Goal: Task Accomplishment & Management: Manage account settings

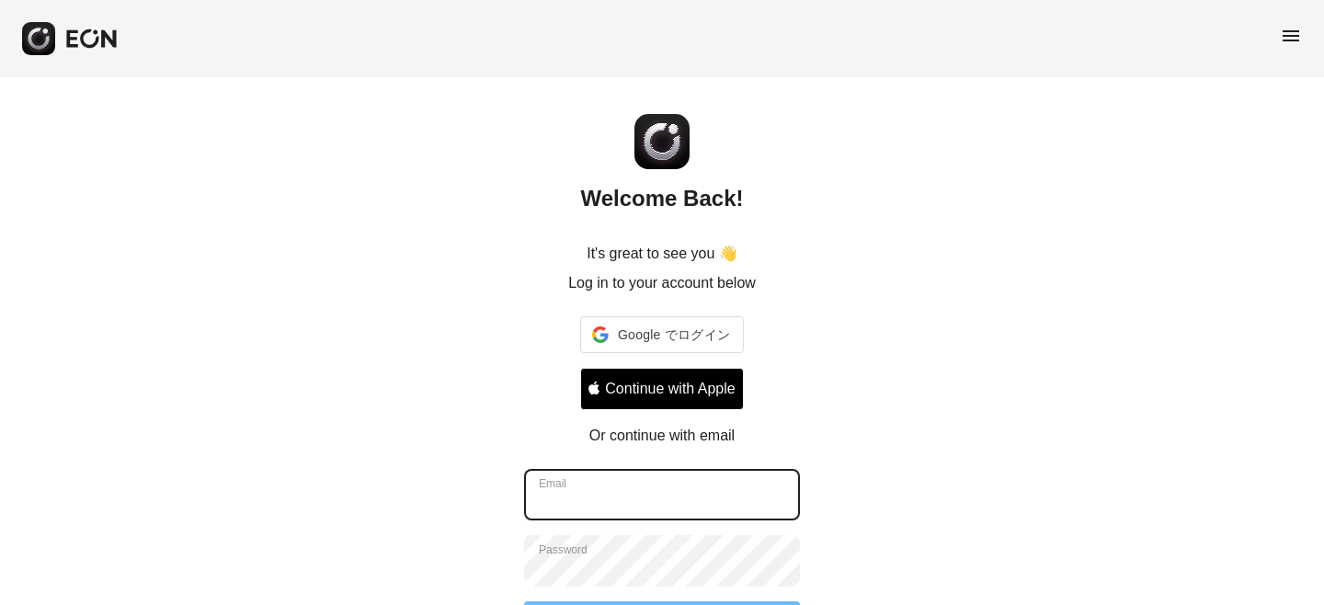
type input "**********"
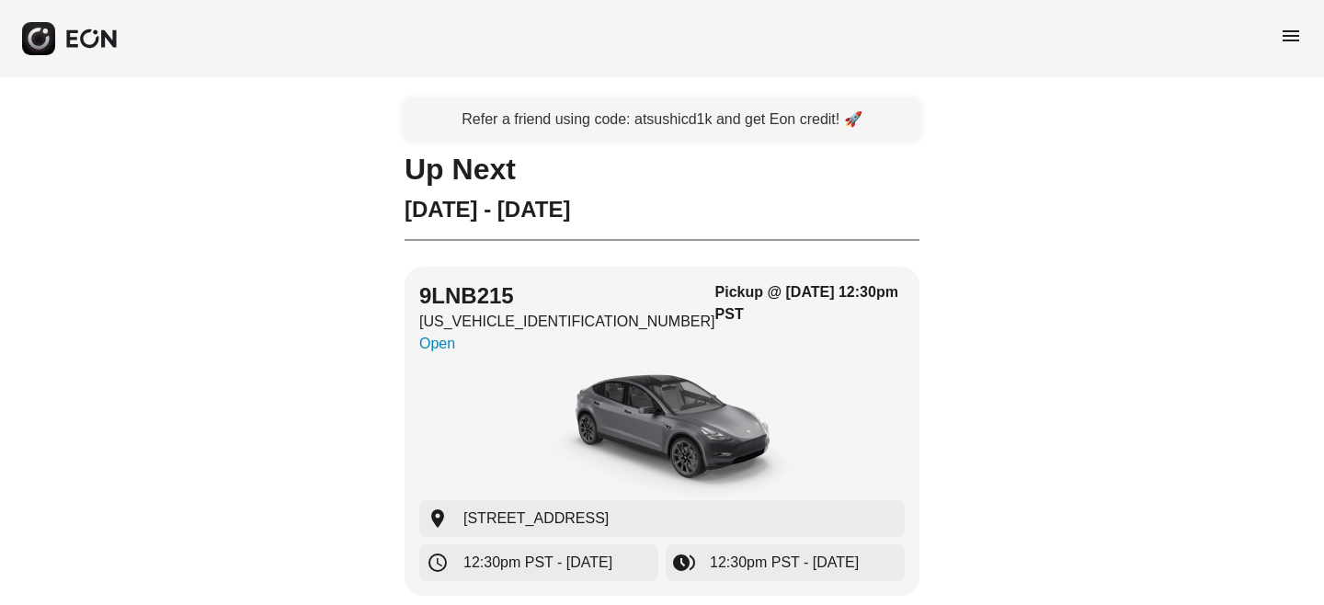
scroll to position [35, 0]
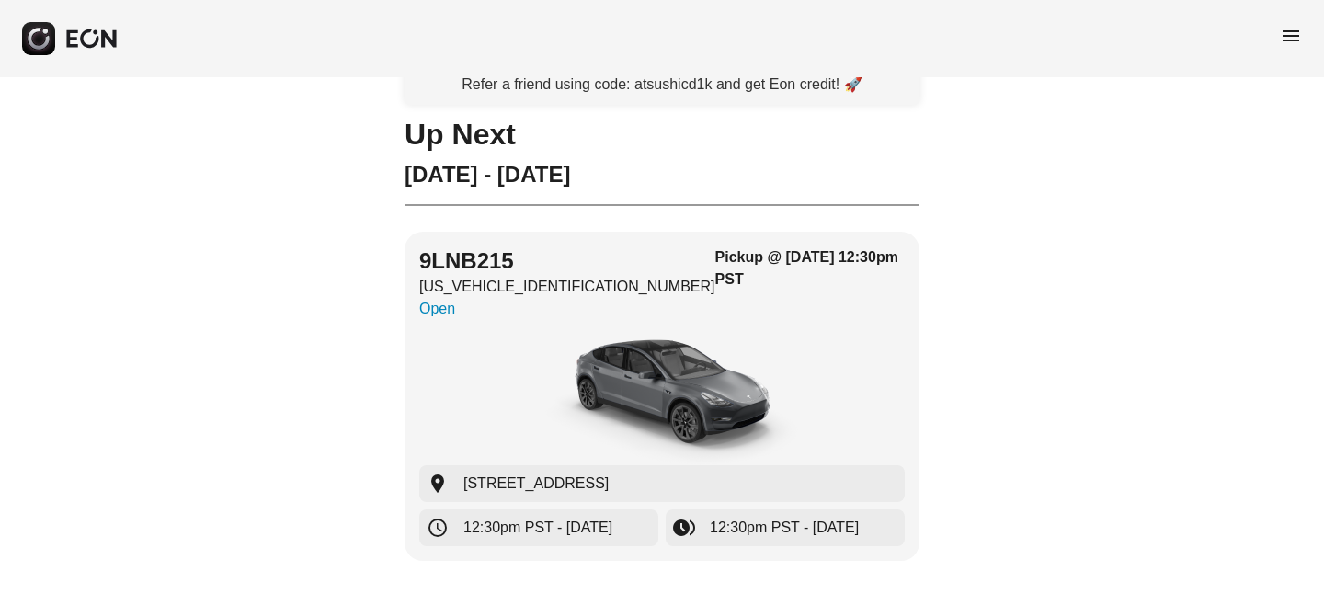
click at [1291, 35] on span "menu" at bounding box center [1291, 36] width 22 height 22
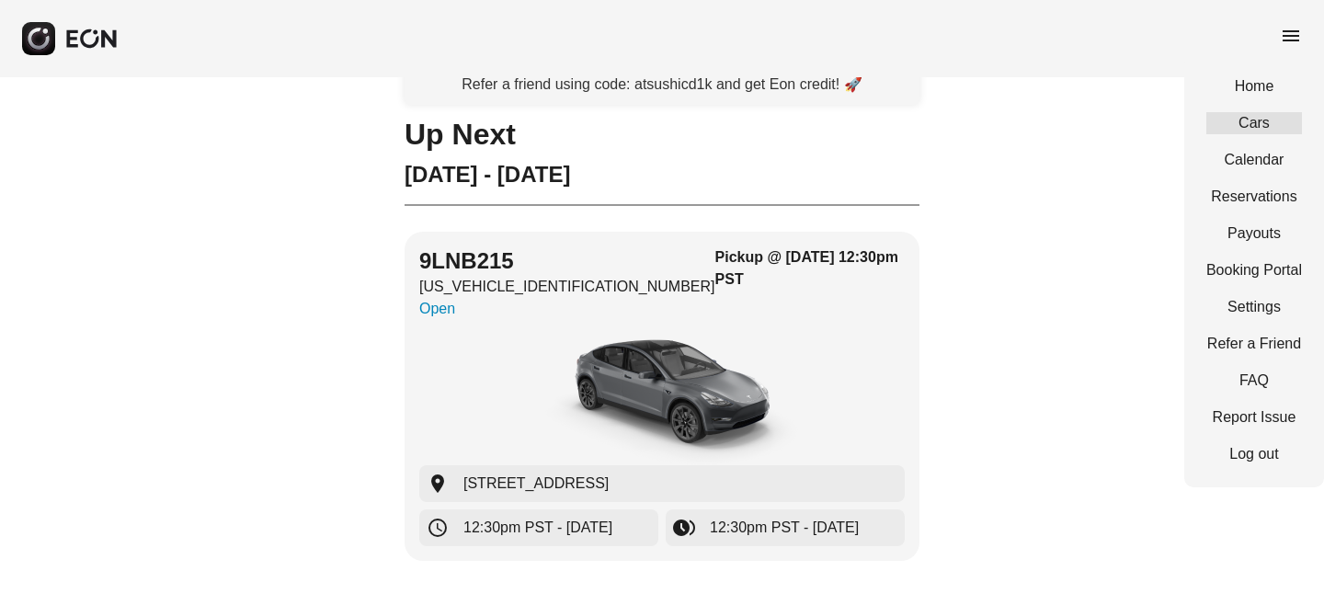
click at [1253, 112] on link "Cars" at bounding box center [1254, 123] width 96 height 22
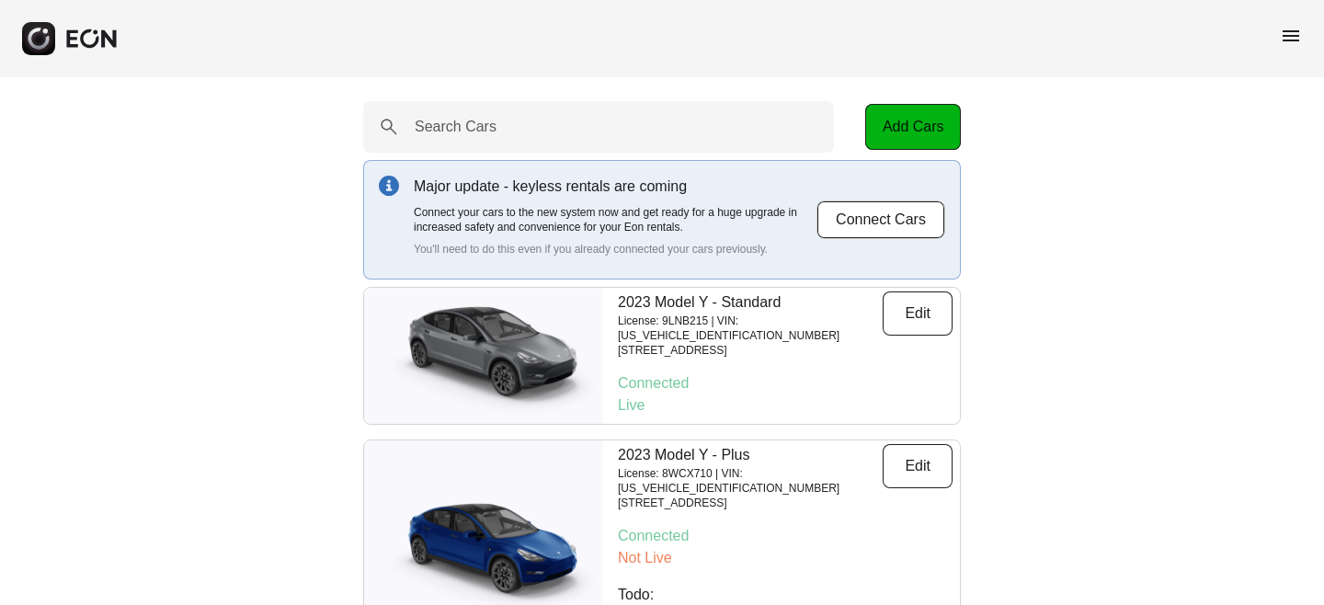
click at [1296, 30] on span "menu" at bounding box center [1291, 36] width 22 height 22
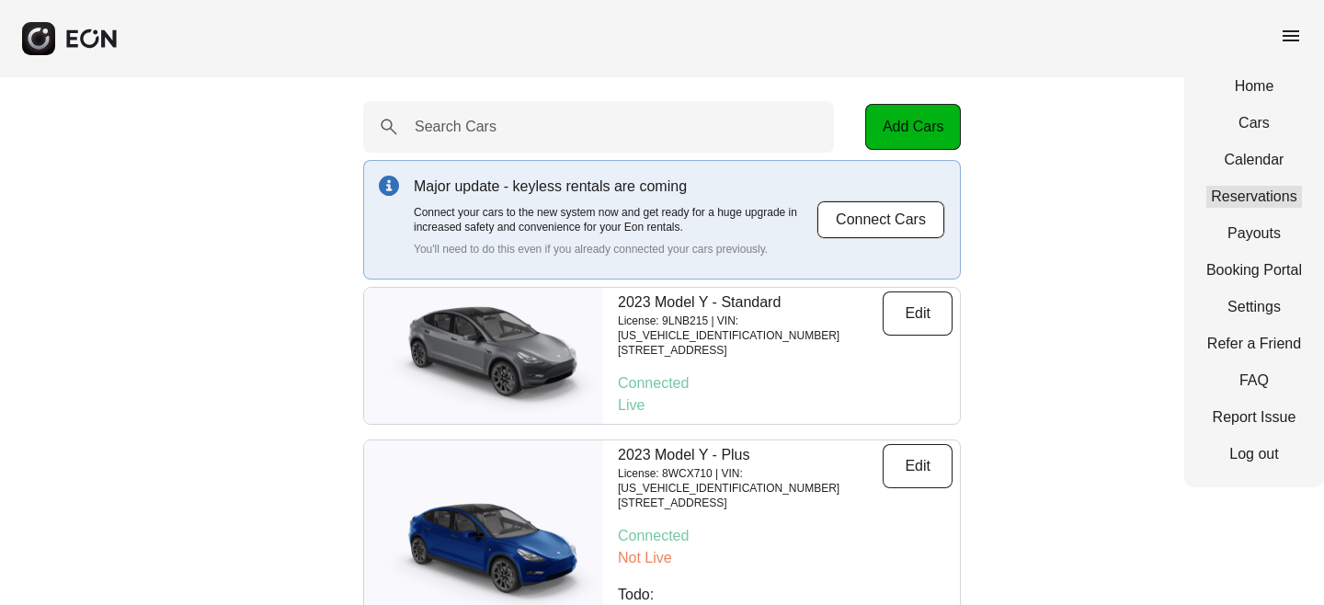
click at [1253, 197] on link "Reservations" at bounding box center [1254, 197] width 96 height 22
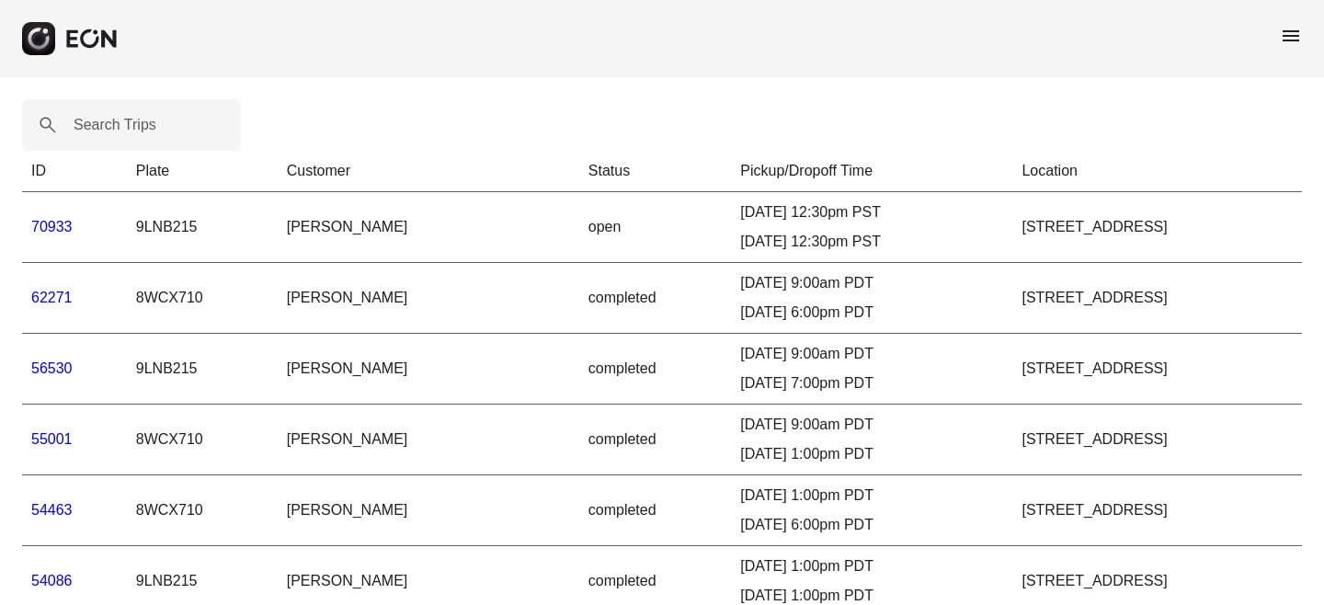
click at [1288, 40] on span "menu" at bounding box center [1291, 36] width 22 height 22
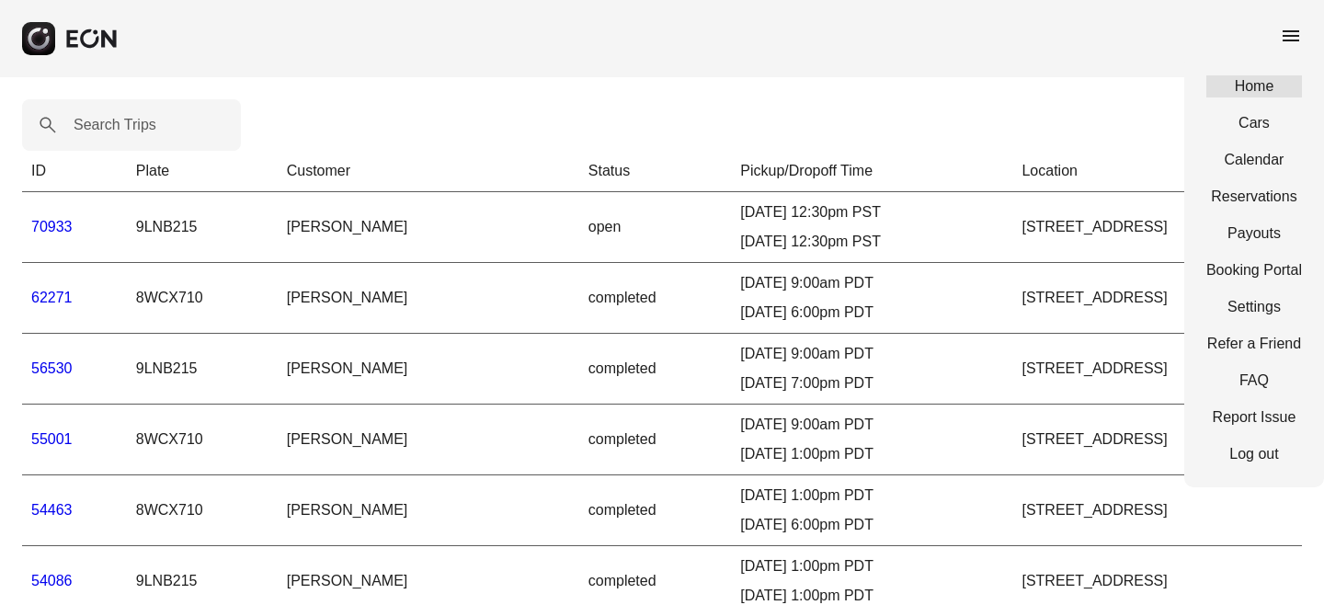
click at [1248, 87] on link "Home" at bounding box center [1254, 86] width 96 height 22
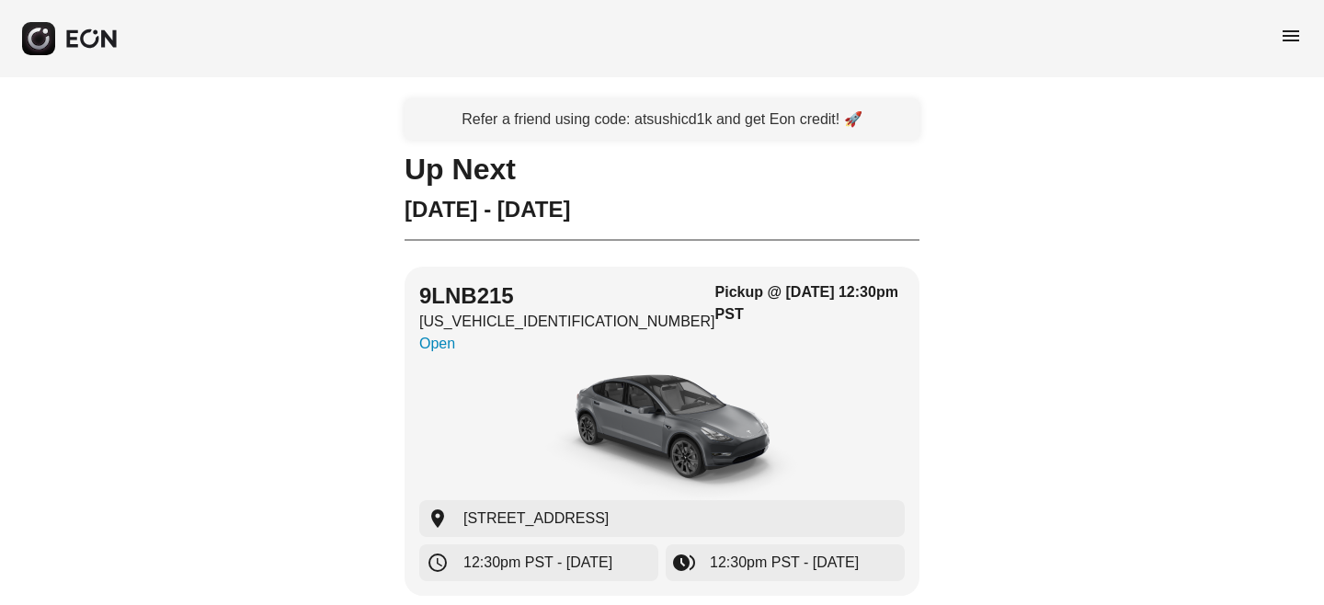
scroll to position [35, 0]
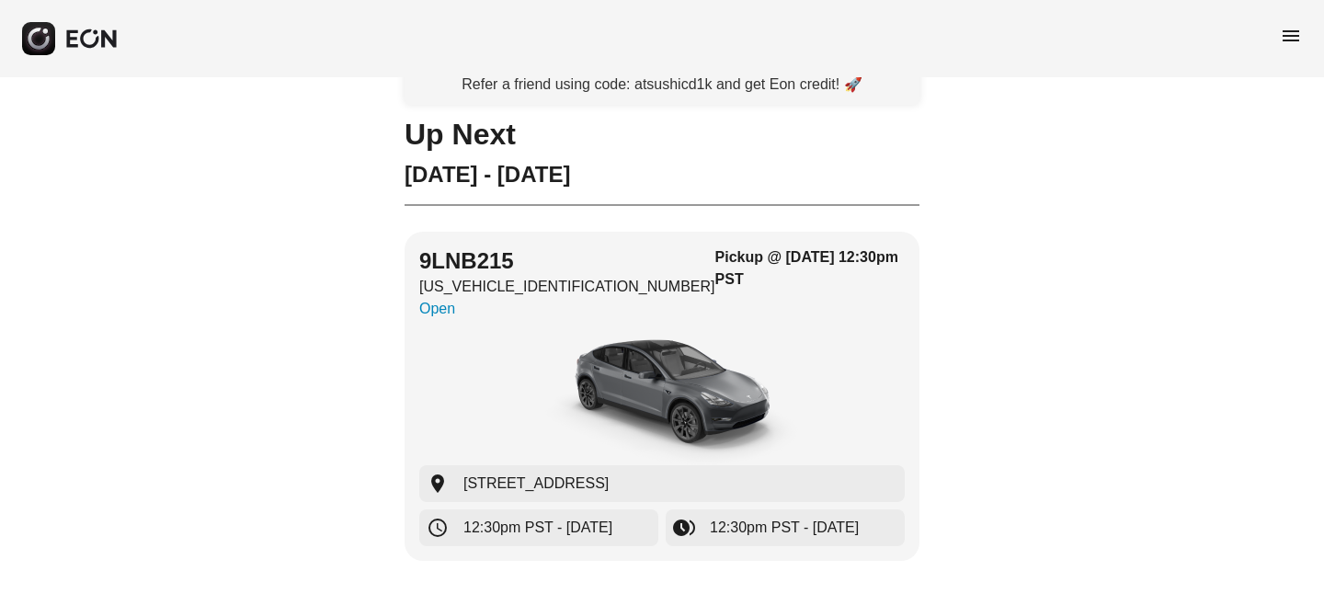
click at [1293, 38] on span "menu" at bounding box center [1291, 36] width 22 height 22
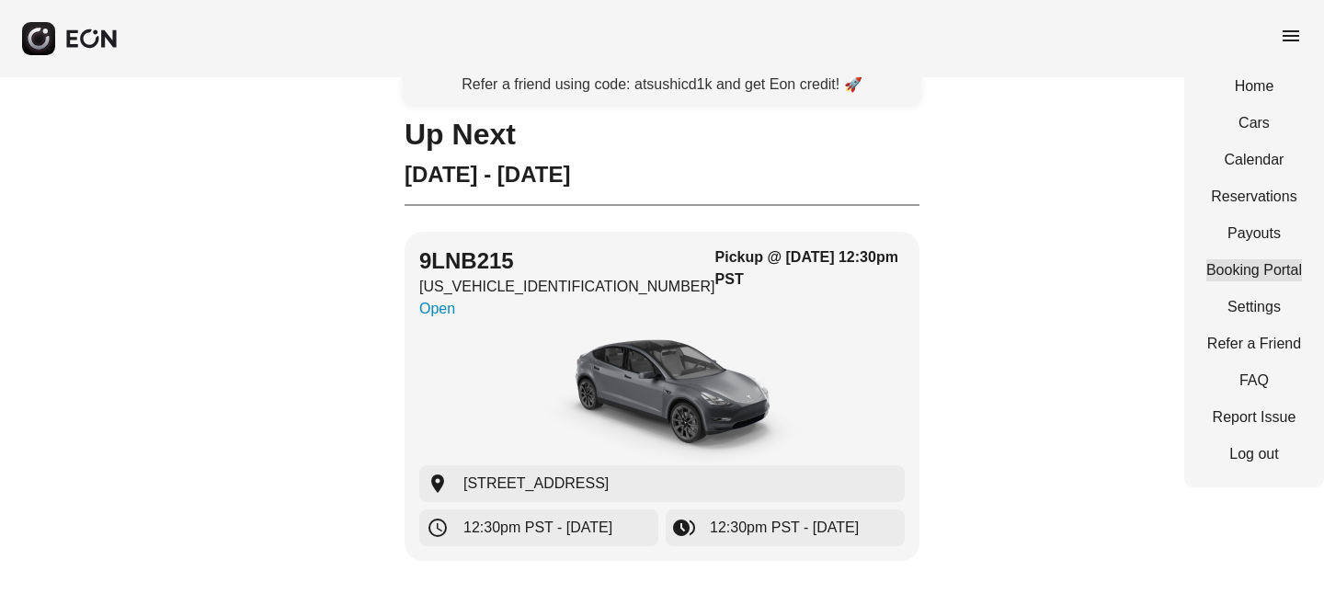
click at [1254, 267] on link "Booking Portal" at bounding box center [1254, 270] width 96 height 22
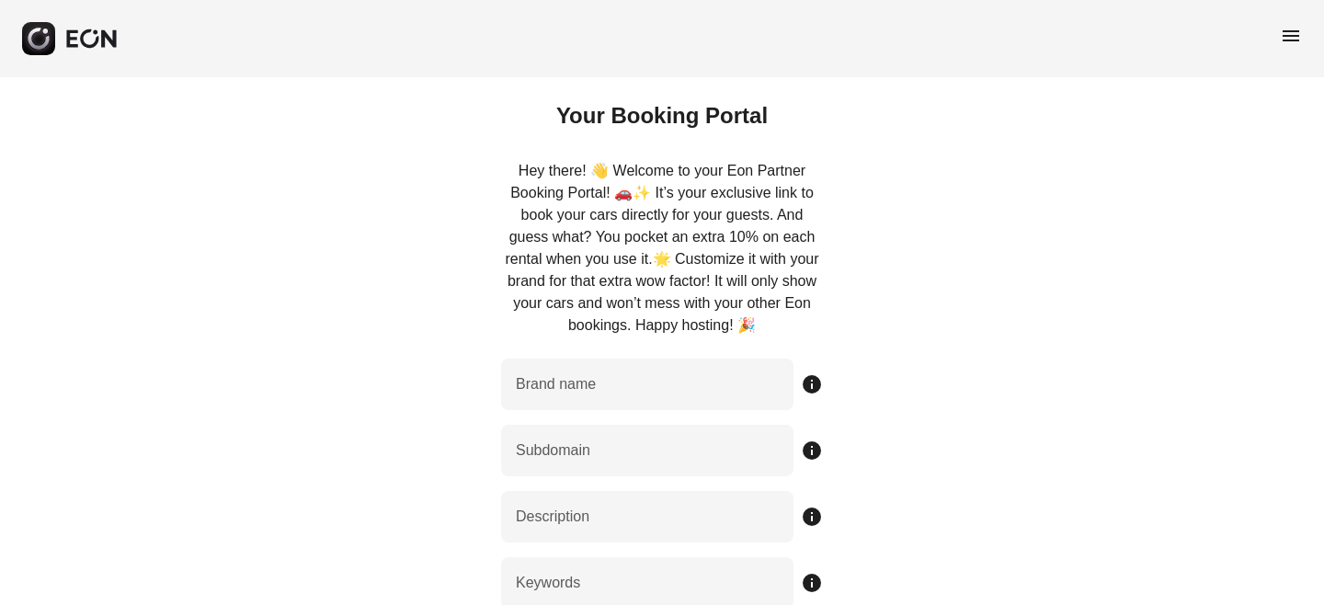
type name "**********"
type input "**********"
click at [1286, 33] on span "menu" at bounding box center [1291, 36] width 22 height 22
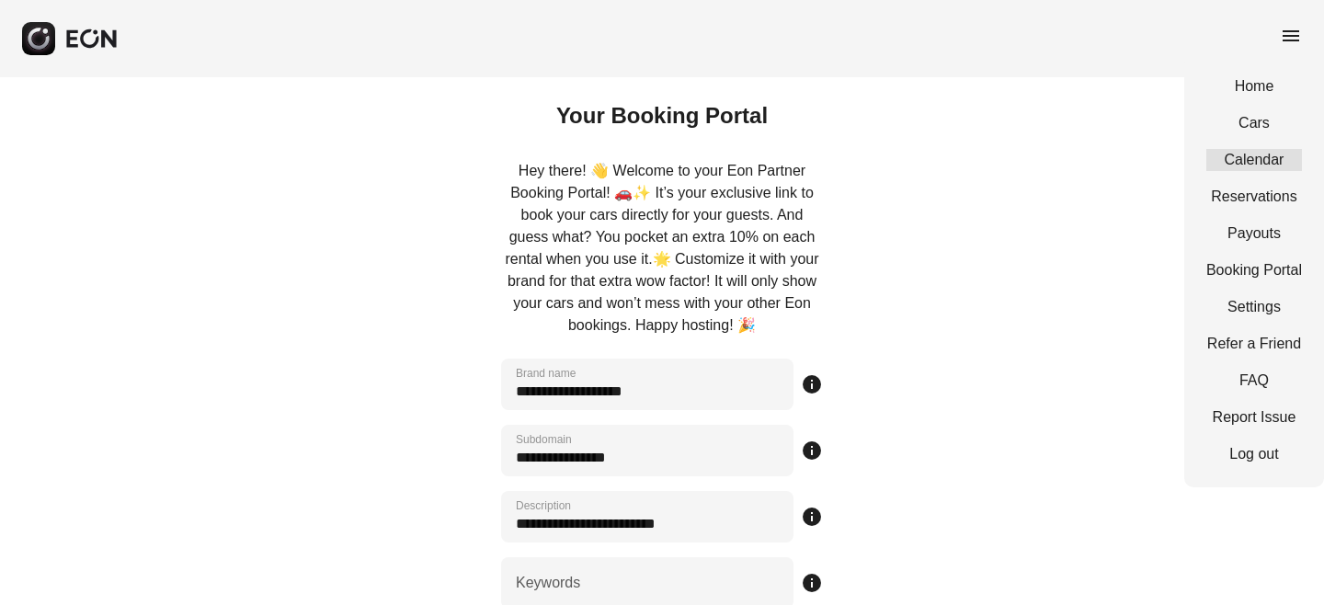
click at [1255, 159] on link "Calendar" at bounding box center [1254, 160] width 96 height 22
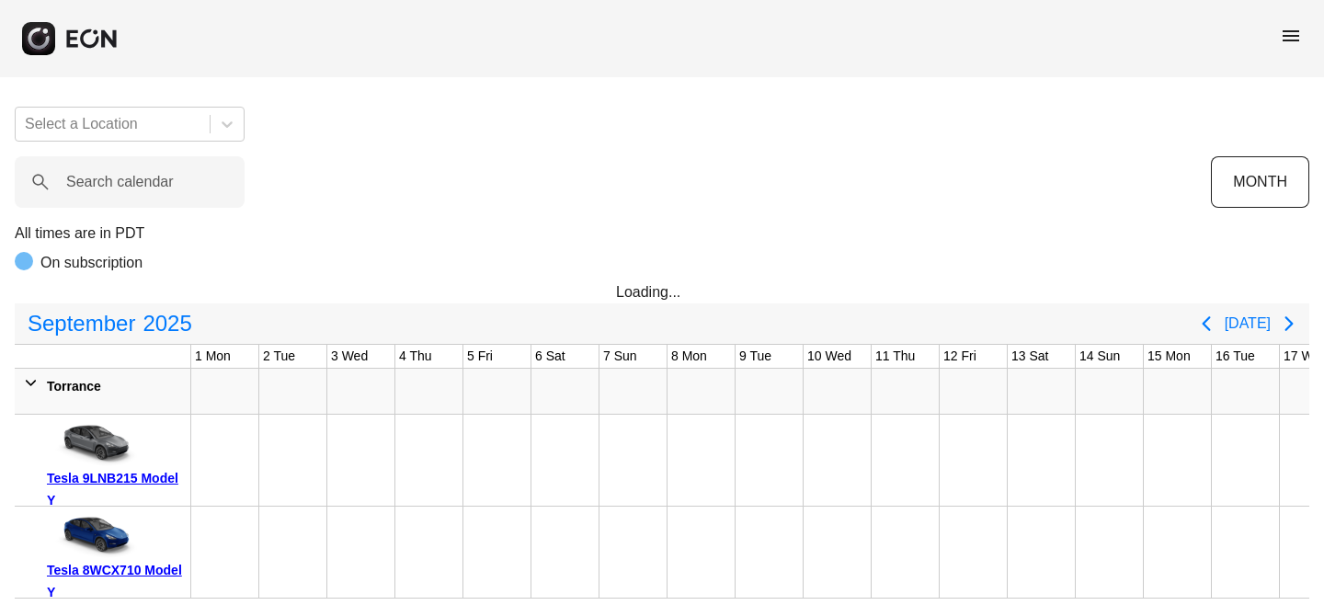
scroll to position [0, 922]
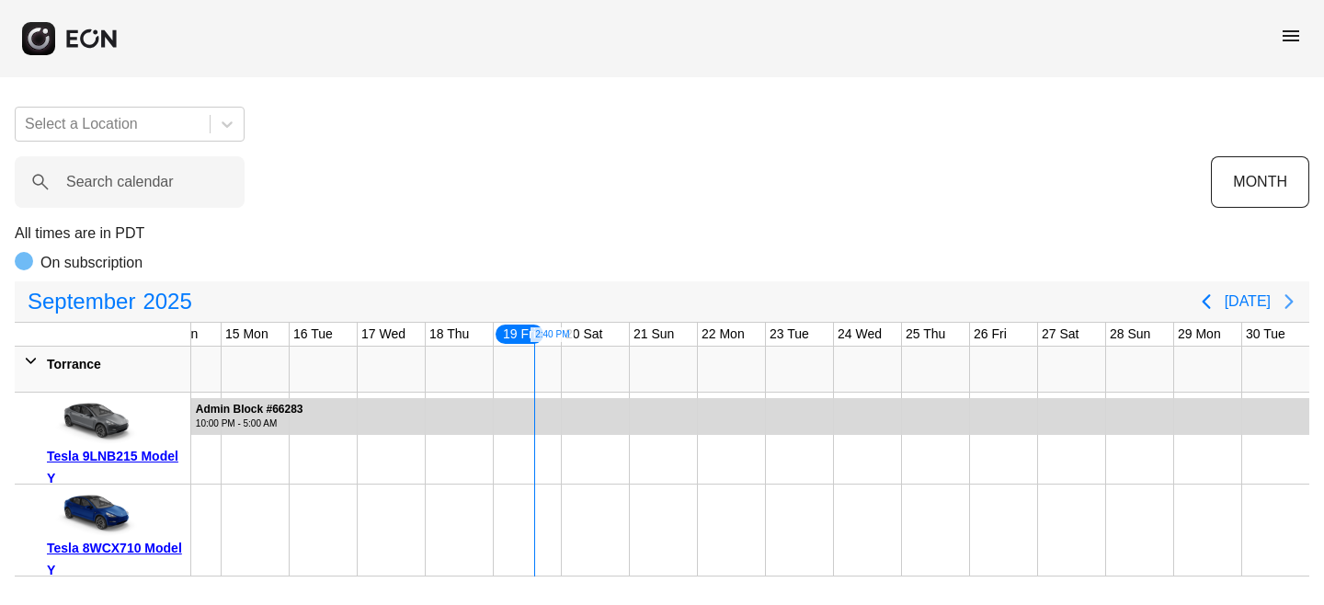
click at [1285, 305] on icon "Next page" at bounding box center [1289, 302] width 22 height 22
click at [1290, 308] on icon "Next page" at bounding box center [1289, 302] width 22 height 22
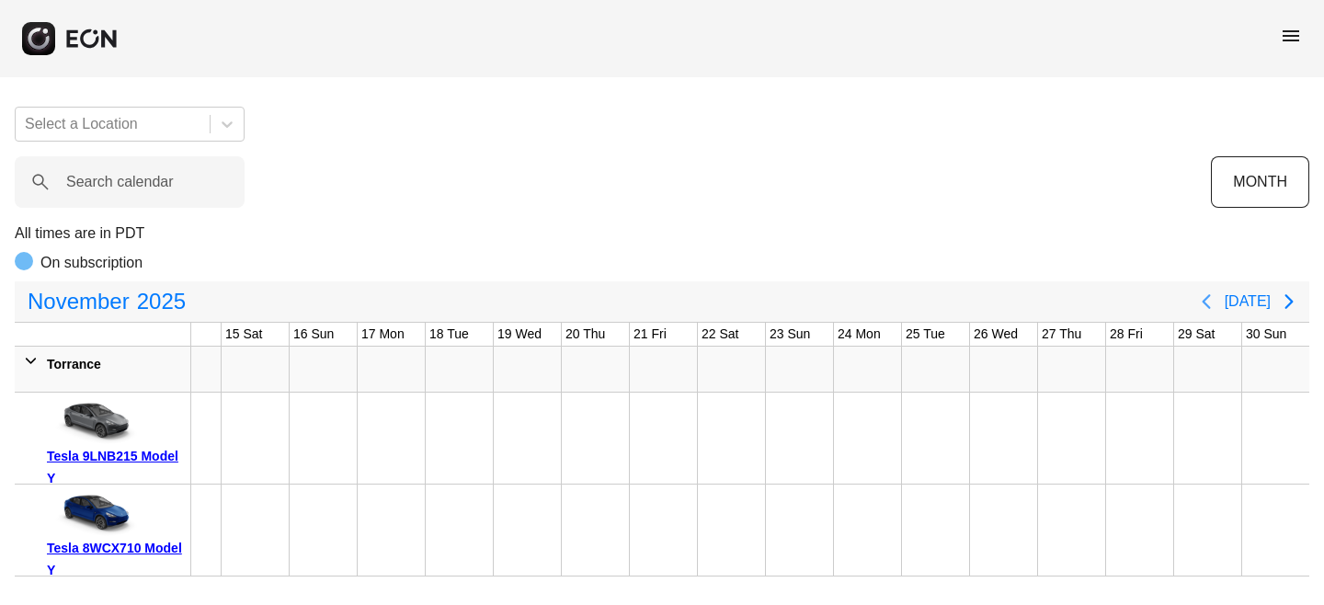
click at [1217, 302] on icon "Previous page" at bounding box center [1206, 302] width 22 height 22
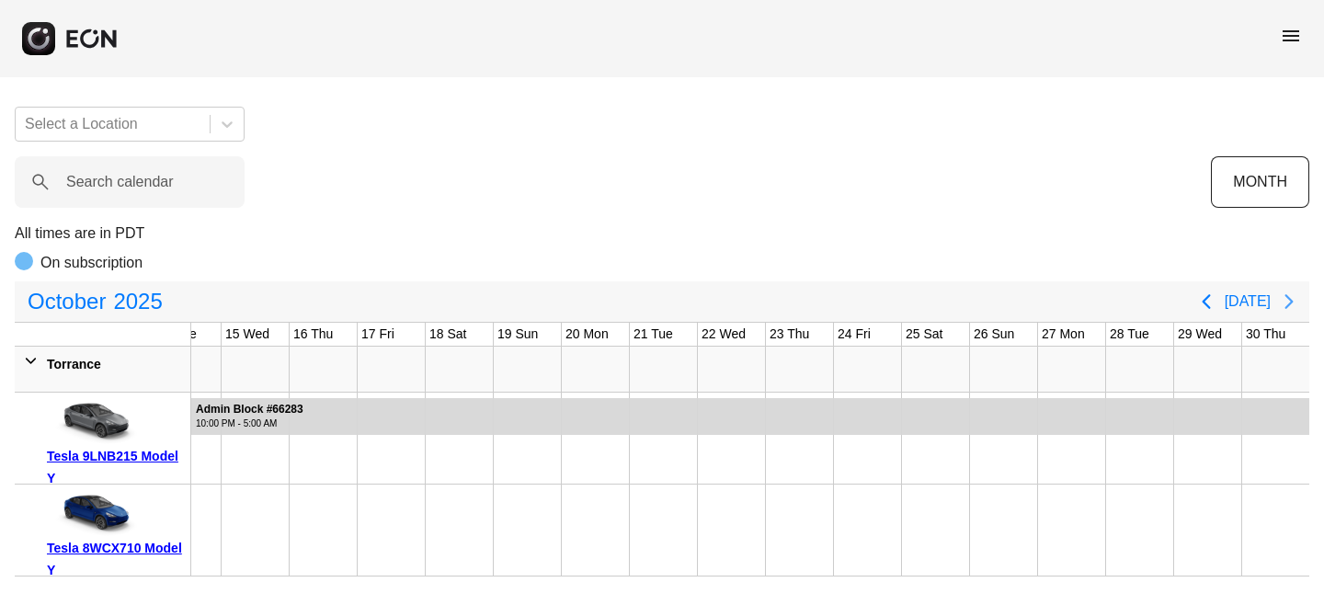
click at [1288, 312] on icon "Next page" at bounding box center [1289, 302] width 22 height 22
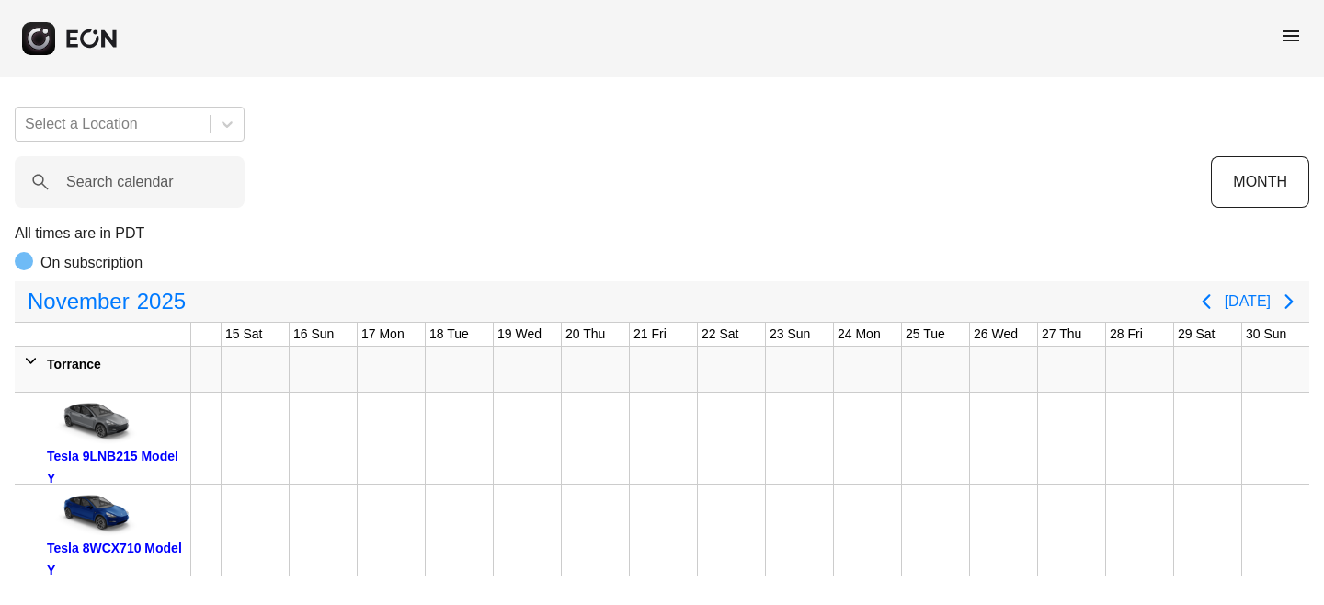
click at [123, 546] on div "Tesla 8WCX710 Model Y" at bounding box center [115, 559] width 137 height 44
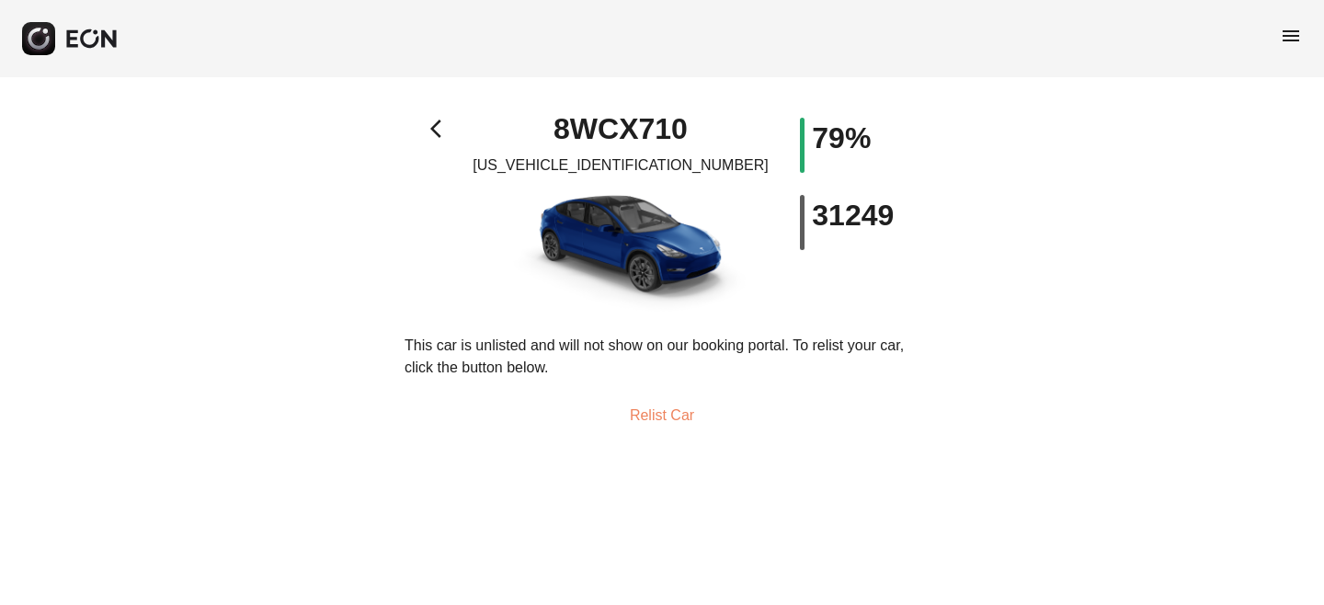
click at [436, 128] on span "arrow_back_ios" at bounding box center [441, 129] width 22 height 22
